Goal: Communication & Community: Answer question/provide support

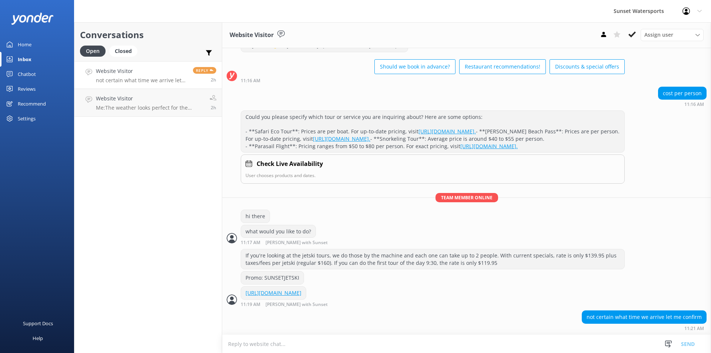
scroll to position [65, 0]
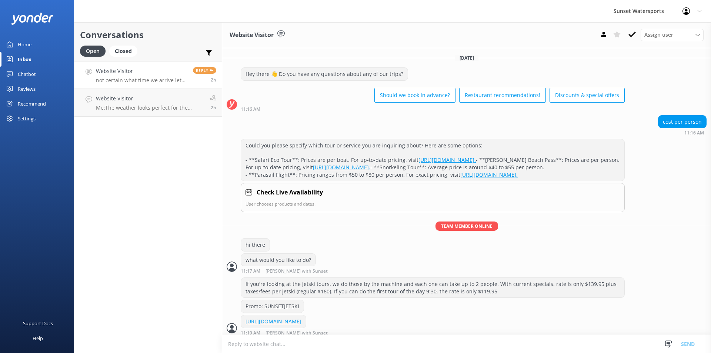
scroll to position [65, 0]
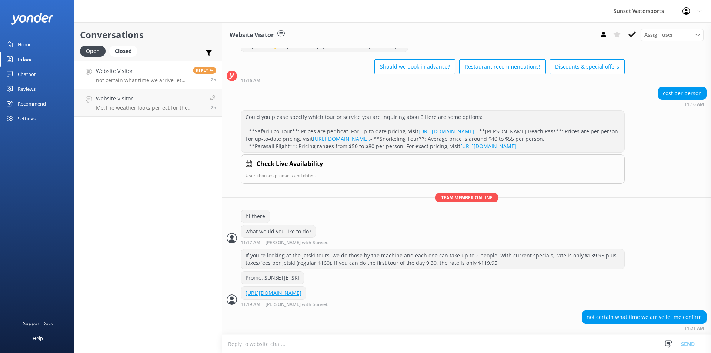
click at [138, 76] on div "Website Visitor not certain what time we arrive let me confirm" at bounding box center [142, 75] width 92 height 16
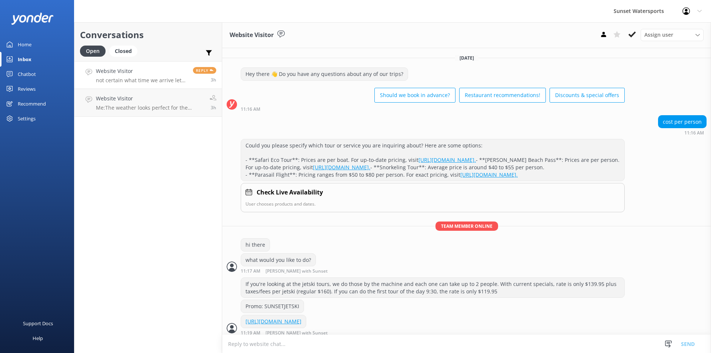
scroll to position [65, 0]
